Goal: Task Accomplishment & Management: Use online tool/utility

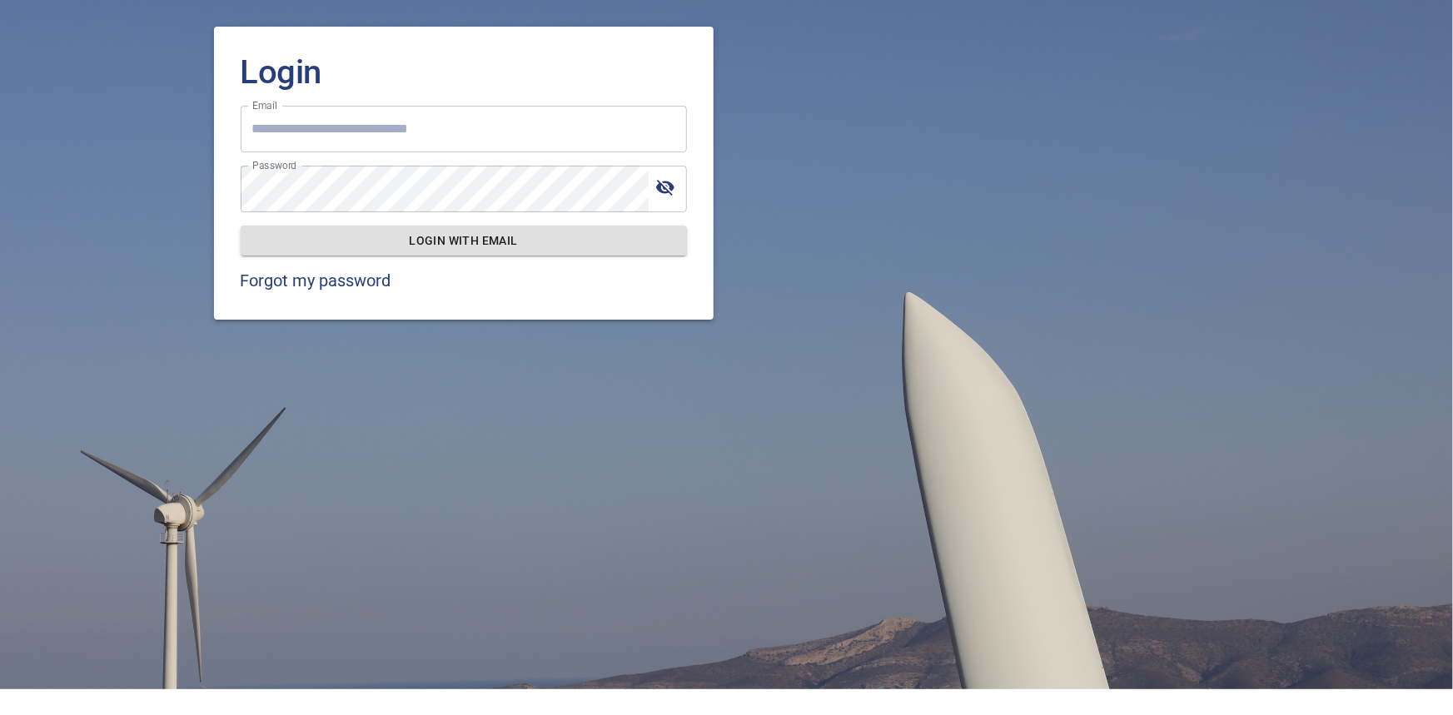
type input "**********"
click at [464, 238] on span "Login with email" at bounding box center [464, 241] width 420 height 21
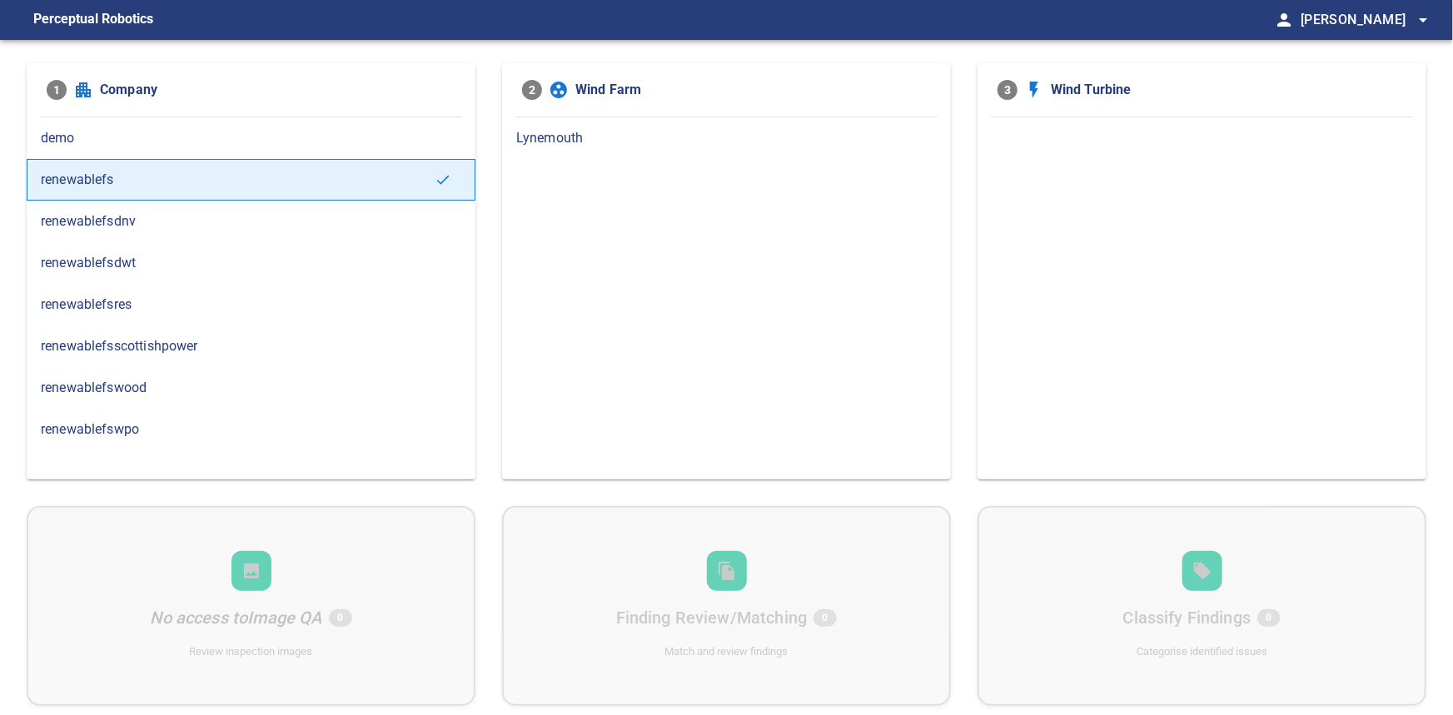
click at [147, 212] on span "renewablefsdnv" at bounding box center [251, 222] width 421 height 20
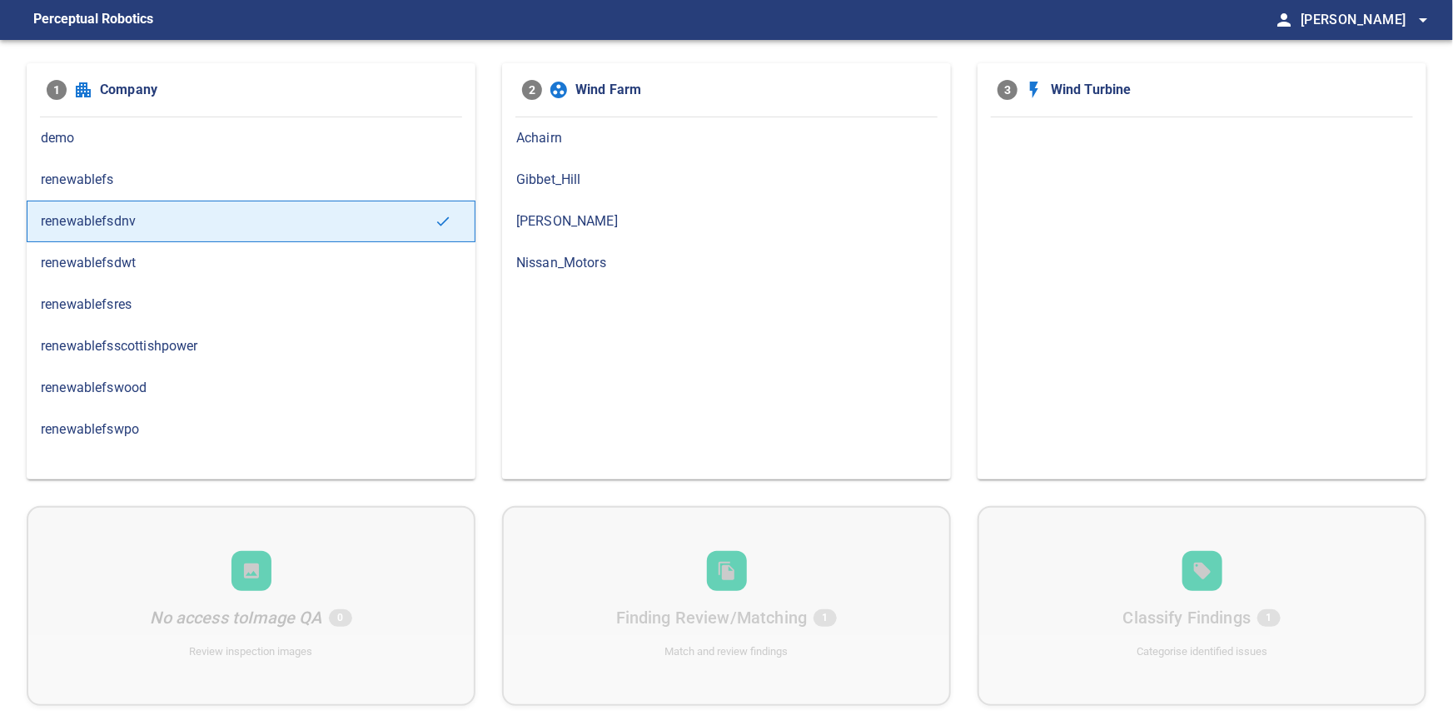
click at [568, 270] on span "Nissan_Motors" at bounding box center [726, 263] width 421 height 20
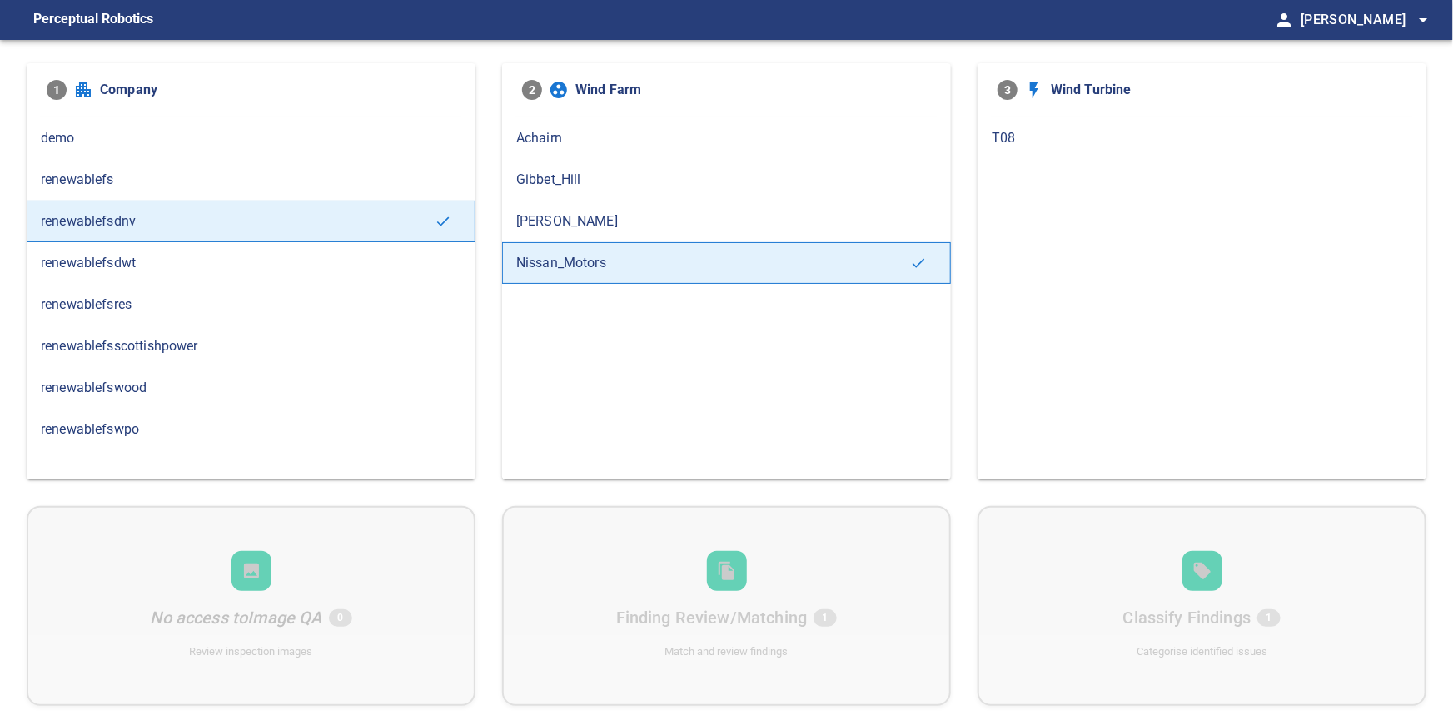
click at [1001, 147] on span "T08" at bounding box center [1202, 138] width 421 height 20
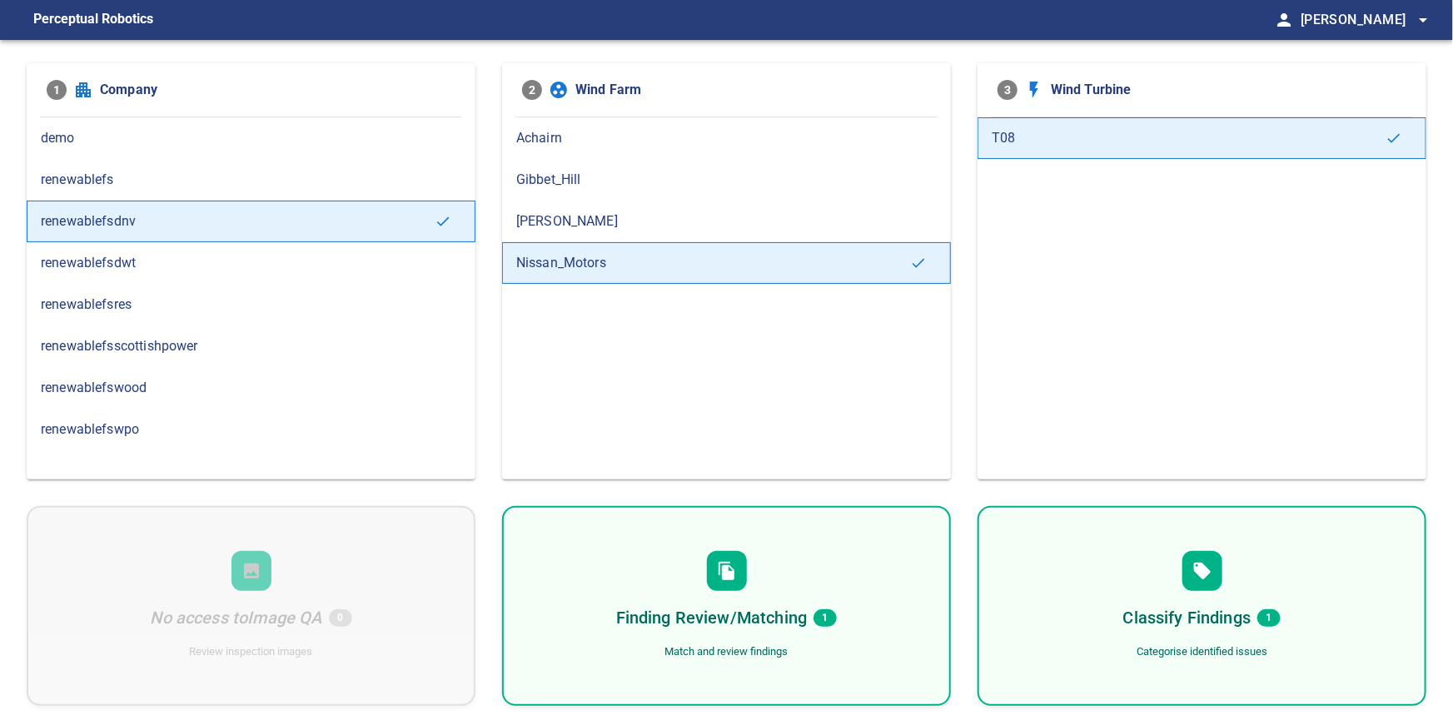
click at [745, 621] on h6 "Finding Review/Matching" at bounding box center [711, 618] width 191 height 27
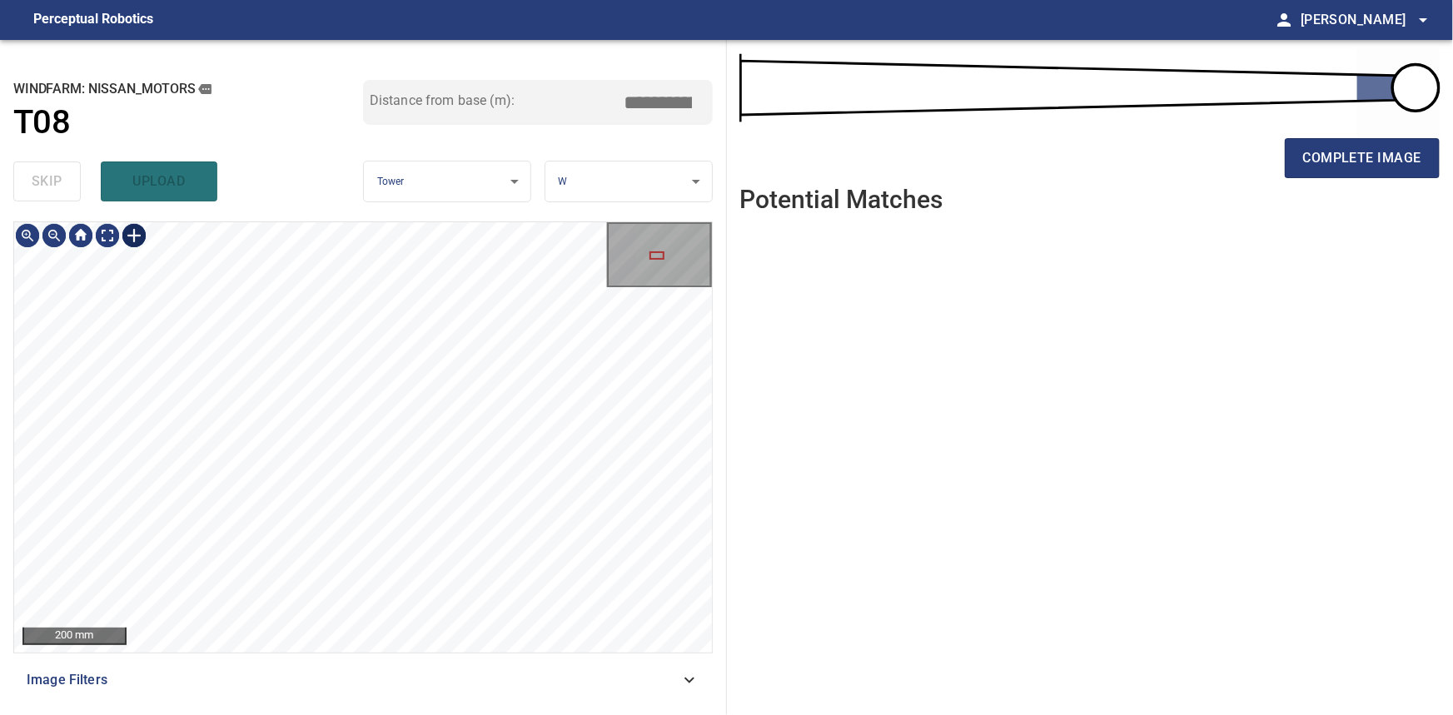
click at [136, 238] on div at bounding box center [134, 235] width 27 height 27
click at [404, 514] on div at bounding box center [363, 437] width 698 height 431
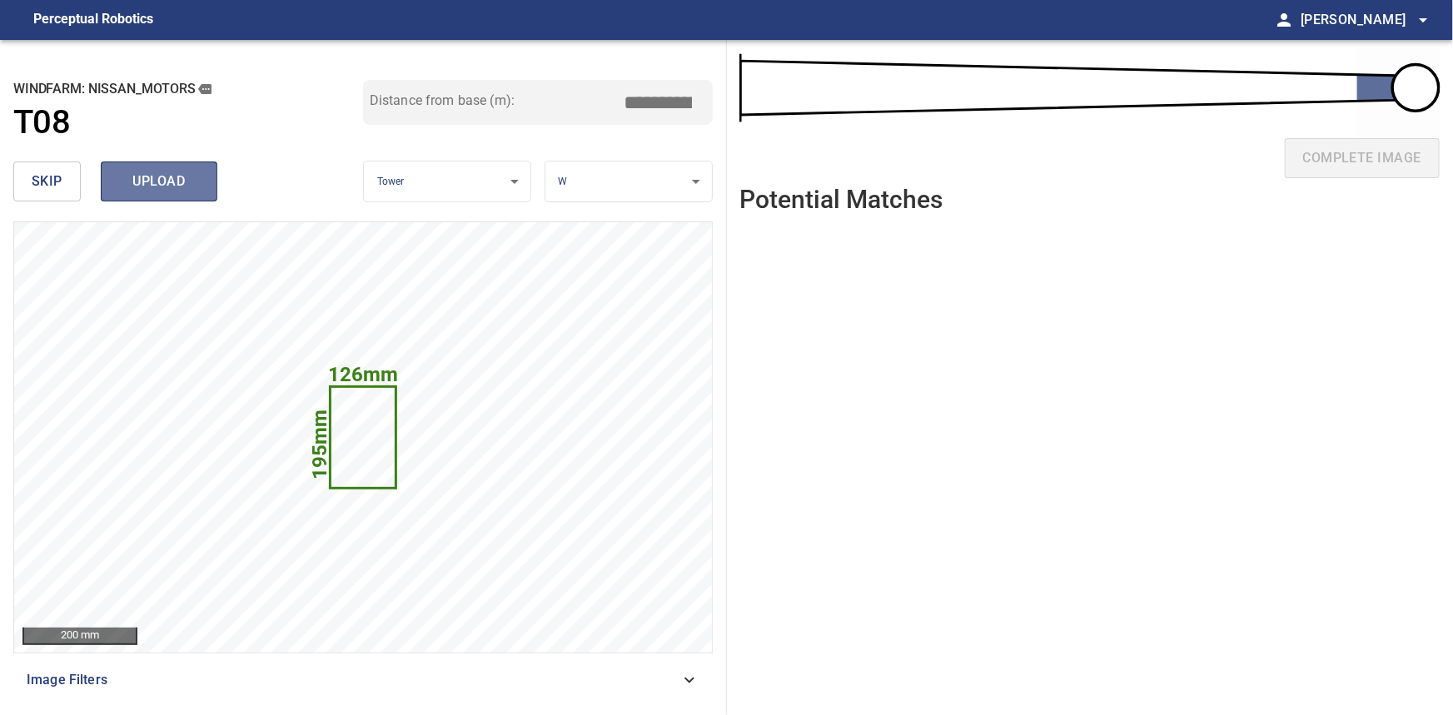
click at [152, 187] on span "upload" at bounding box center [159, 181] width 80 height 23
